Goal: Task Accomplishment & Management: Use online tool/utility

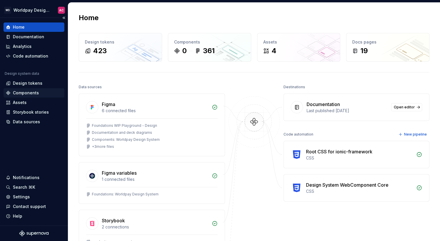
click at [27, 94] on div "Components" at bounding box center [26, 93] width 26 height 6
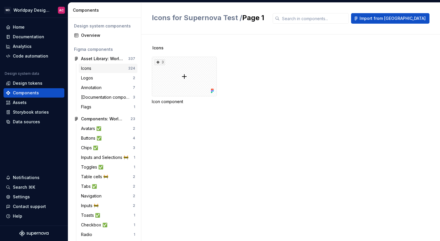
click at [108, 72] on div "Icons 324" at bounding box center [108, 68] width 59 height 9
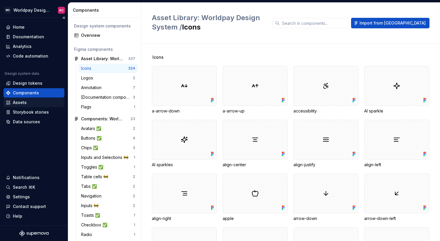
click at [15, 102] on div "Assets" at bounding box center [20, 103] width 14 height 6
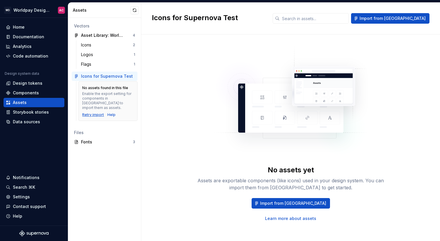
click at [94, 113] on div "Retry import" at bounding box center [93, 115] width 22 height 5
